Goal: Task Accomplishment & Management: Use online tool/utility

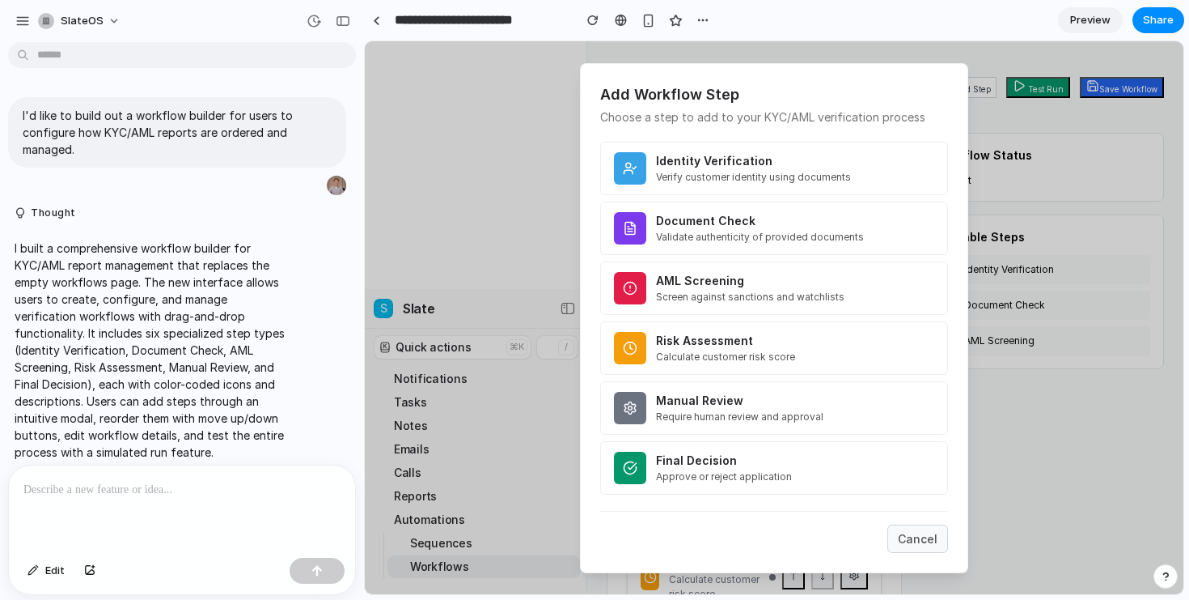
scroll to position [238, 0]
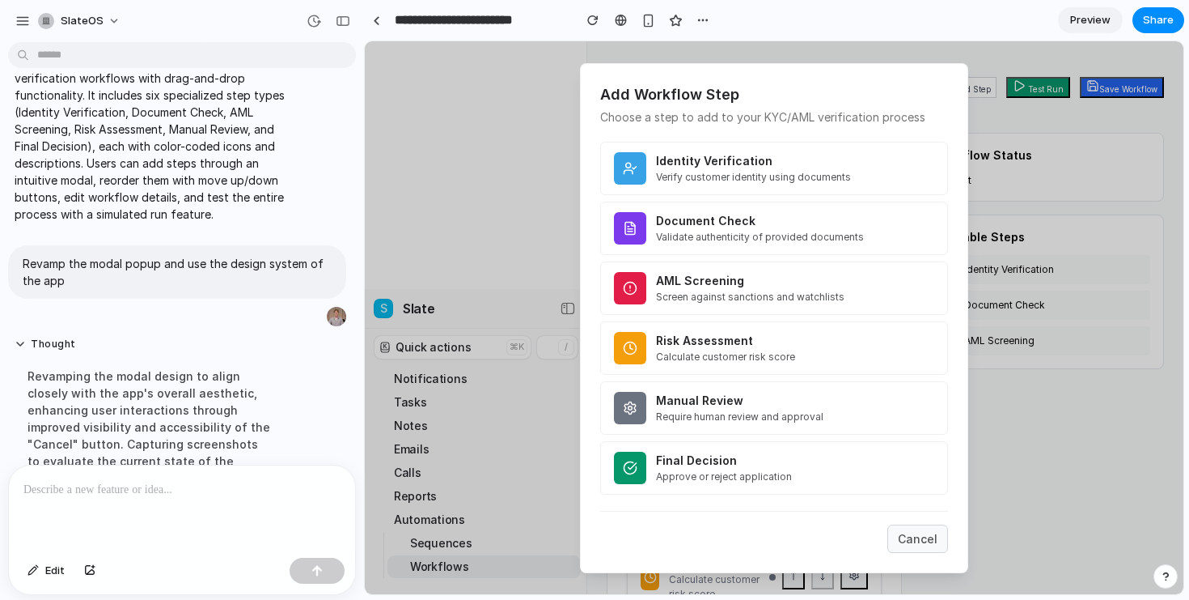
drag, startPoint x: 901, startPoint y: 520, endPoint x: 909, endPoint y: 529, distance: 12.0
click at [901, 521] on div "Cancel" at bounding box center [774, 532] width 348 height 42
click at [918, 536] on button "Cancel" at bounding box center [918, 538] width 61 height 28
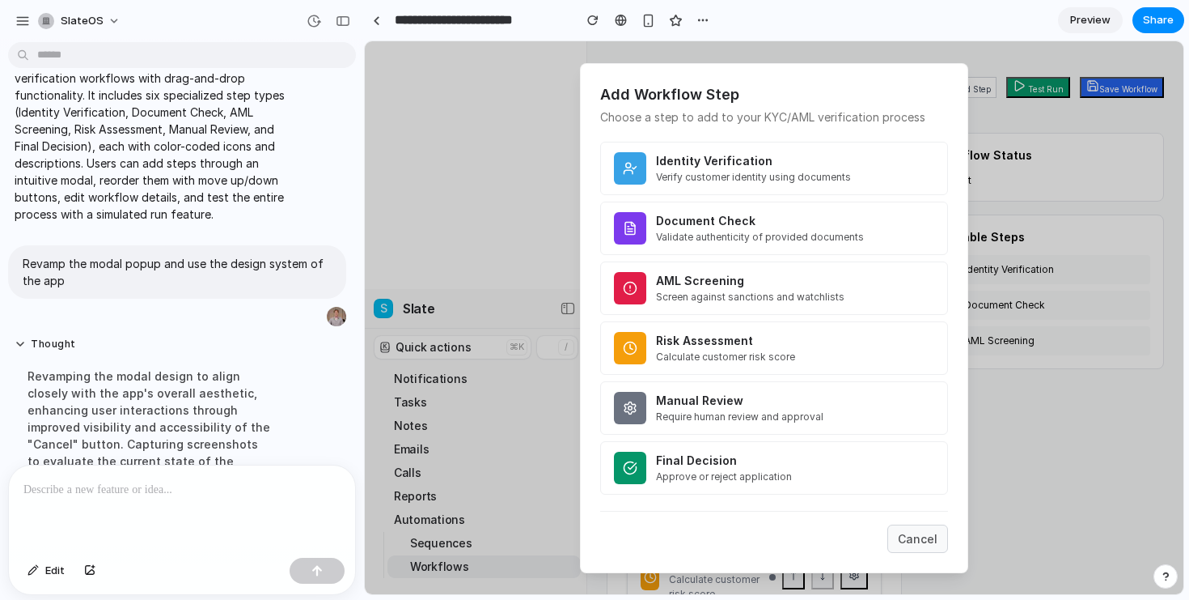
click at [918, 536] on button "Cancel" at bounding box center [918, 538] width 61 height 28
click at [830, 453] on h4 "Final Decision" at bounding box center [795, 460] width 278 height 16
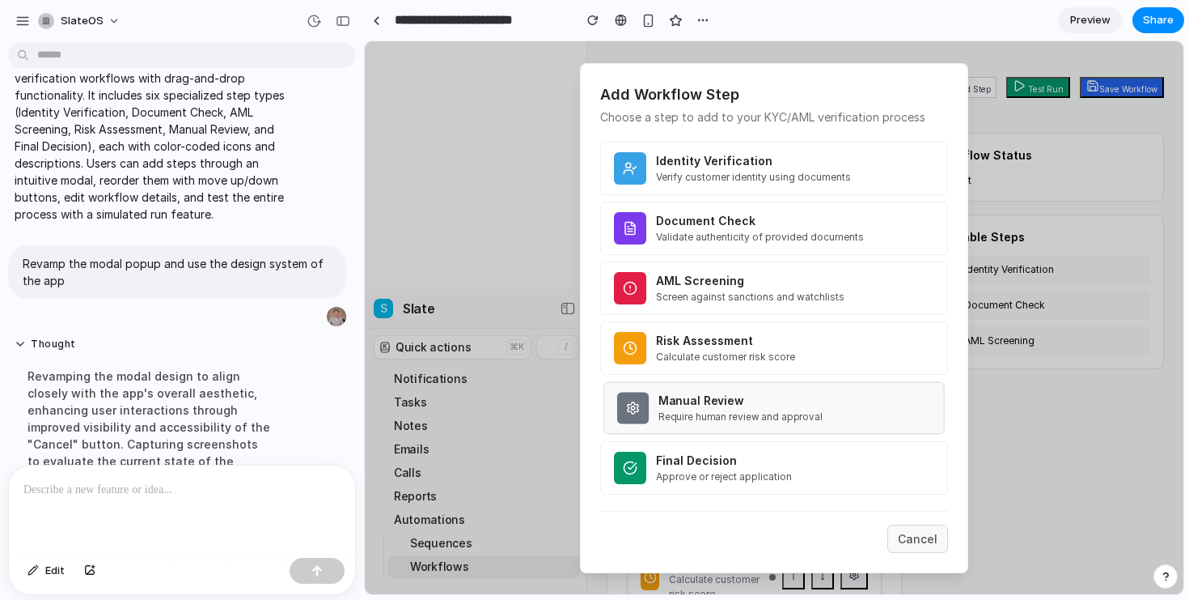
click at [810, 409] on p "Require human review and approval" at bounding box center [795, 415] width 273 height 13
click at [808, 405] on h4 "Manual Review" at bounding box center [795, 400] width 273 height 16
click at [808, 401] on h4 "Manual Review" at bounding box center [795, 400] width 278 height 16
click at [808, 401] on h4 "Manual Review" at bounding box center [795, 400] width 273 height 16
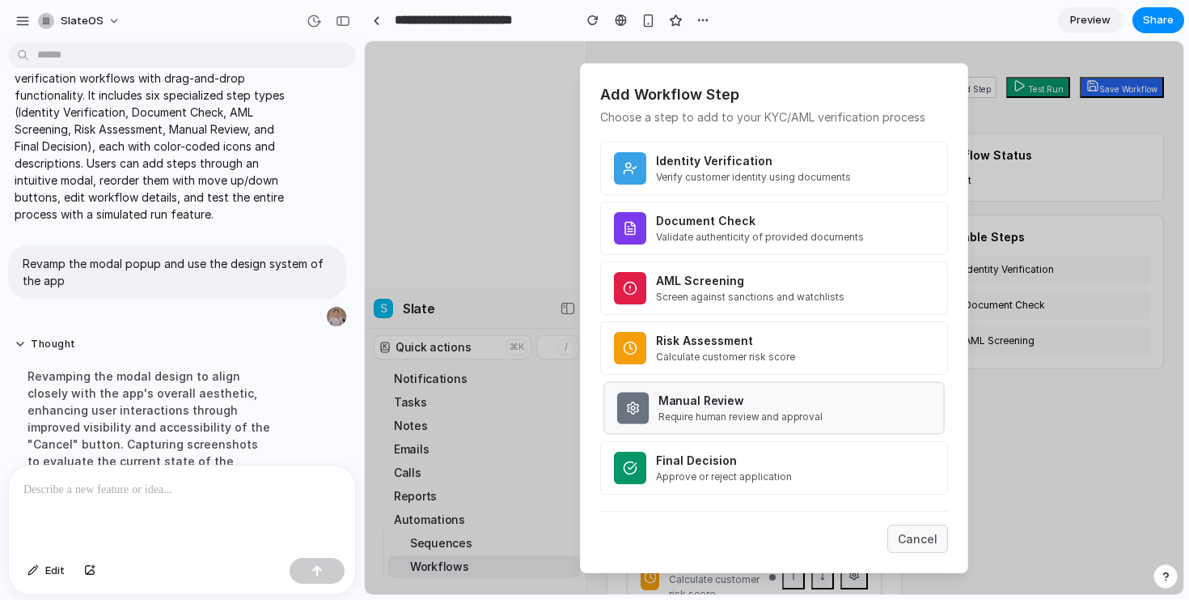
click at [808, 401] on h4 "Manual Review" at bounding box center [795, 400] width 273 height 16
click at [808, 401] on h4 "Manual Review" at bounding box center [795, 400] width 278 height 16
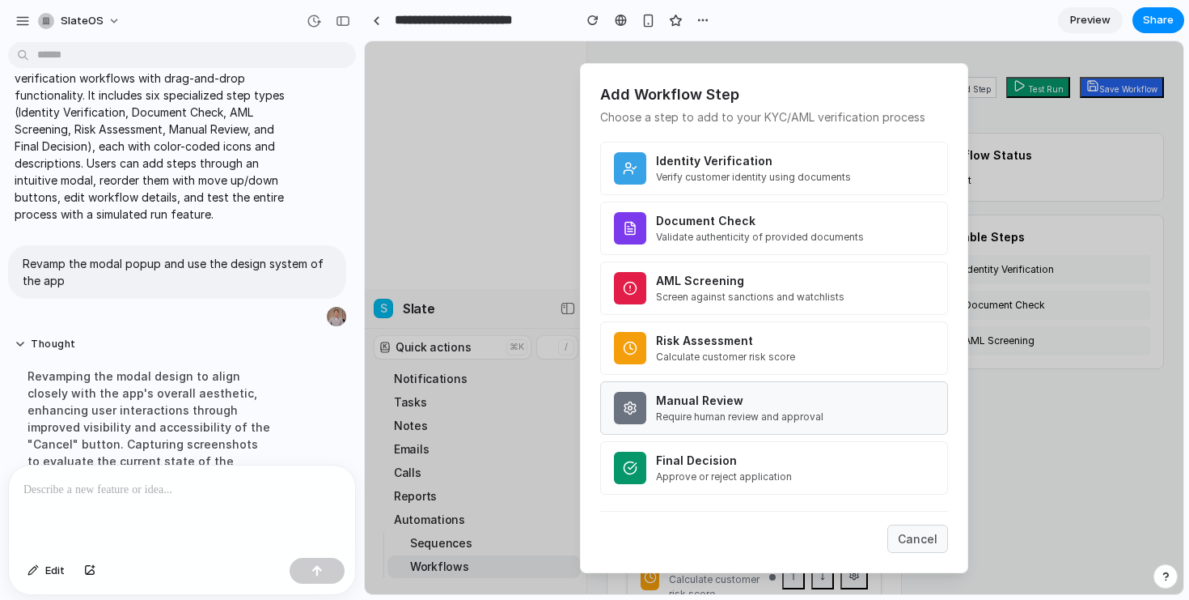
click at [808, 401] on h4 "Manual Review" at bounding box center [795, 400] width 278 height 16
